Goal: Check status: Check status

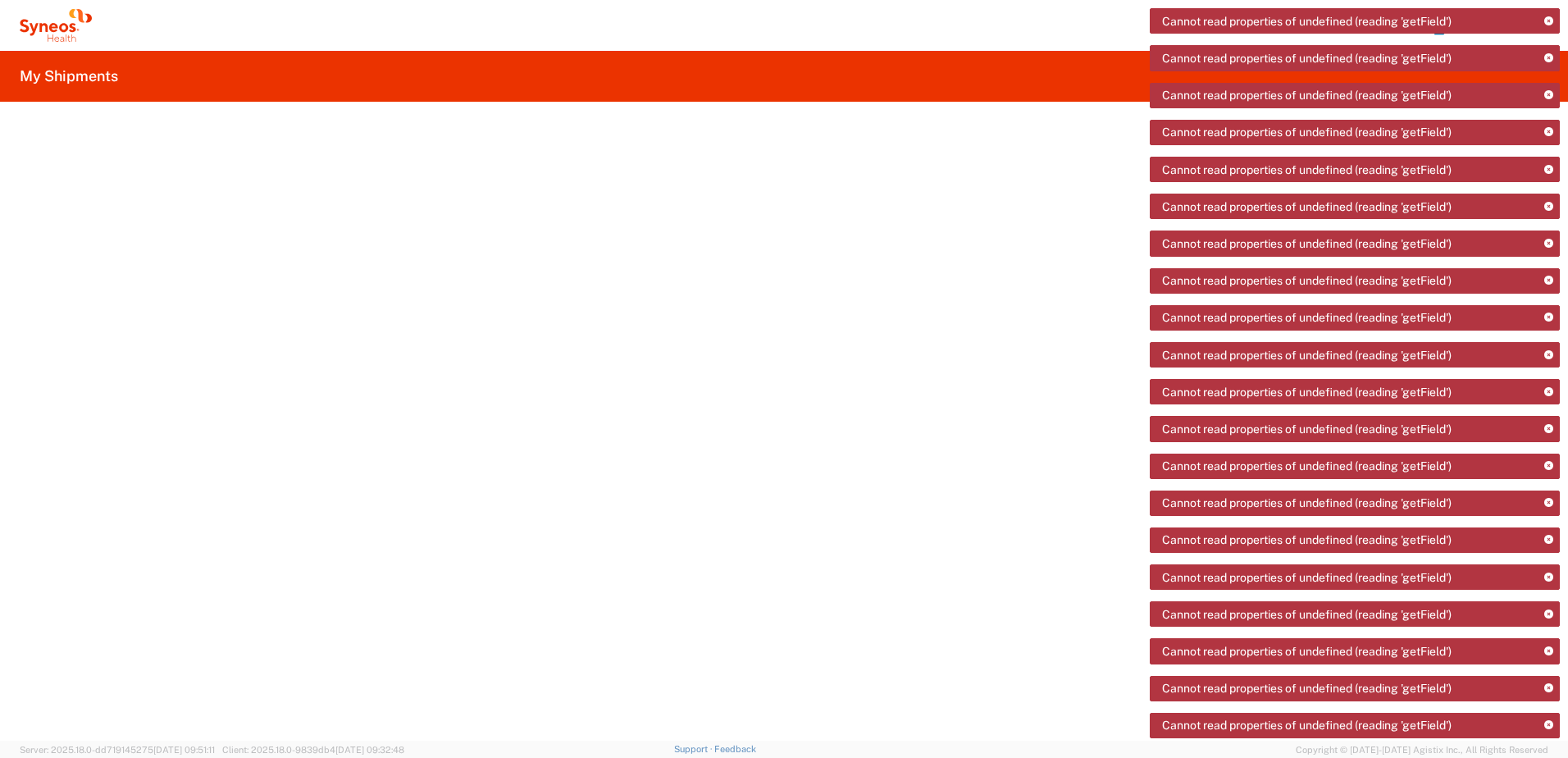
click at [59, 35] on icon at bounding box center [55, 26] width 72 height 33
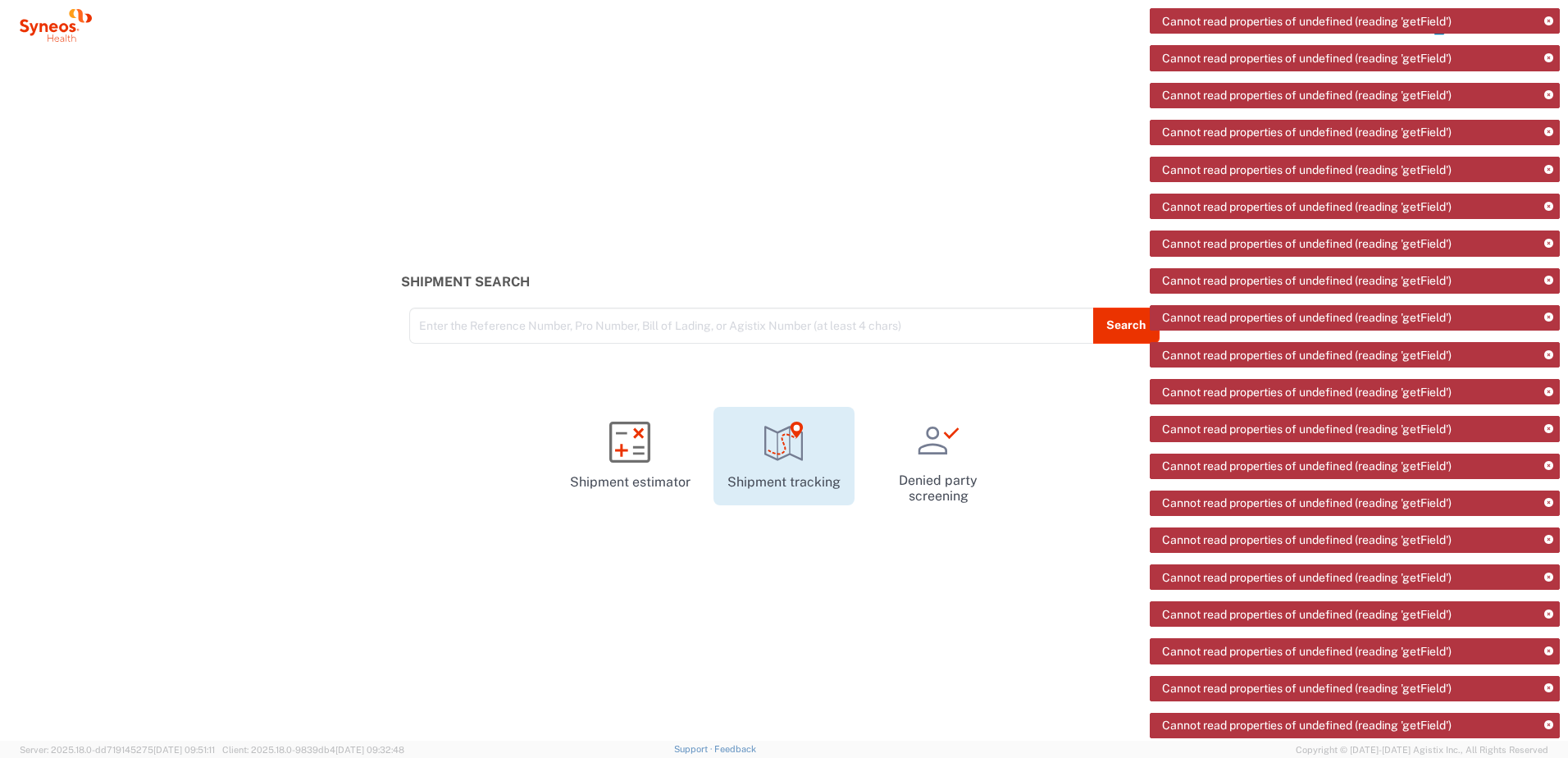
click at [821, 449] on link "Shipment tracking" at bounding box center [784, 456] width 141 height 98
